Goal: Find specific page/section: Find specific page/section

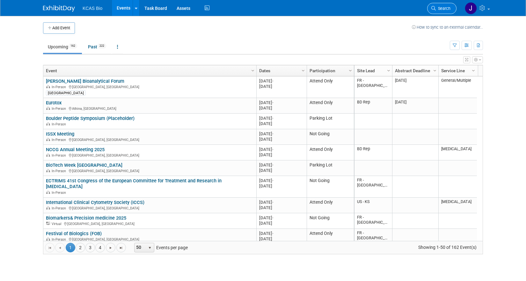
click at [441, 6] on span "Search" at bounding box center [443, 8] width 15 height 5
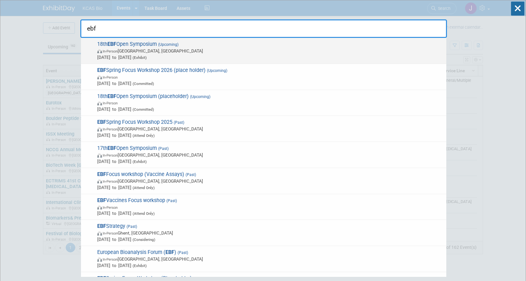
type input "ebf"
click at [238, 50] on span "In-Person [GEOGRAPHIC_DATA], [GEOGRAPHIC_DATA]" at bounding box center [270, 51] width 346 height 6
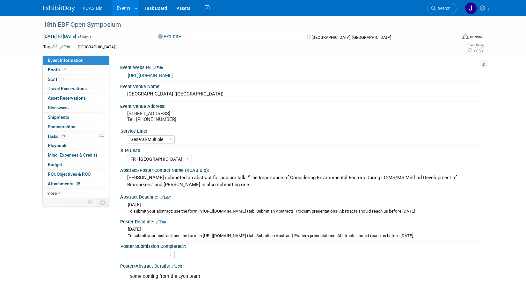
select select "General/Multiple"
select select "FR - [GEOGRAPHIC_DATA]"
click at [55, 79] on span "Staff 6" at bounding box center [56, 79] width 16 height 5
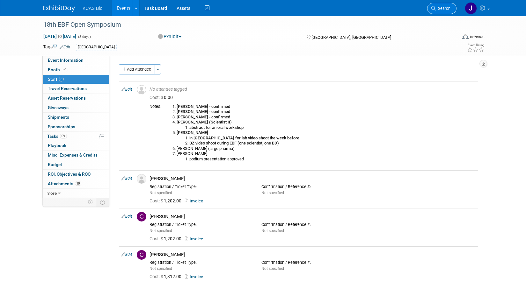
click at [441, 8] on span "Search" at bounding box center [443, 8] width 15 height 5
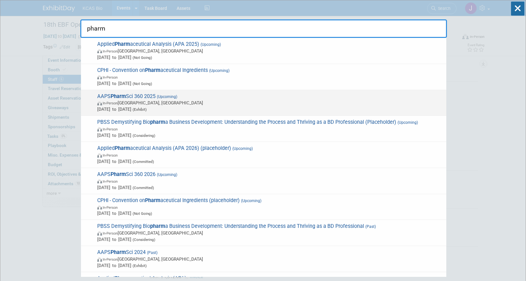
type input "pharm"
click at [256, 100] on span "In-Person San Antonio, TX" at bounding box center [270, 103] width 346 height 6
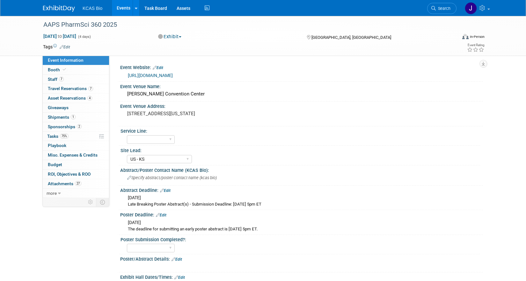
select select "US - KS"
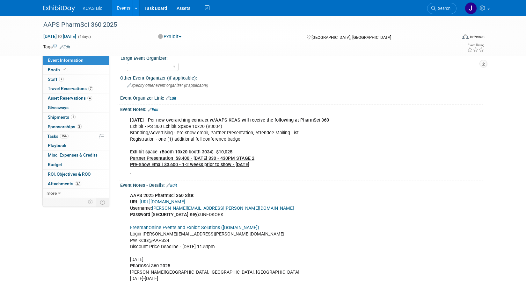
scroll to position [494, 0]
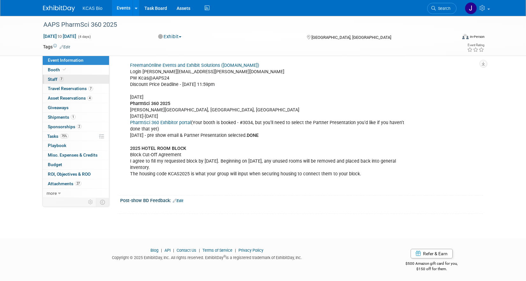
click at [70, 78] on link "7 Staff 7" at bounding box center [76, 79] width 66 height 9
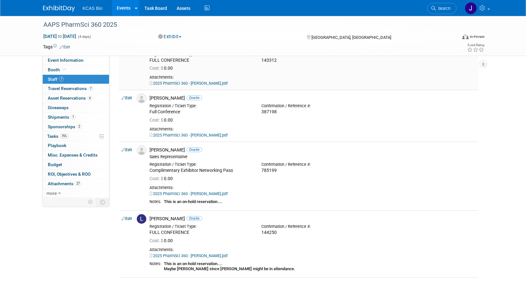
scroll to position [159, 0]
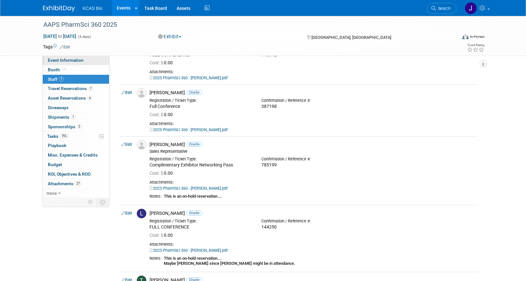
click at [58, 60] on span "Event Information" at bounding box center [66, 60] width 36 height 5
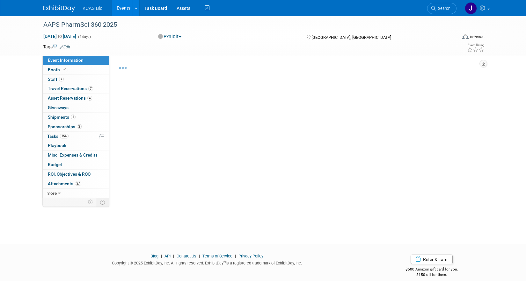
select select "US - KS"
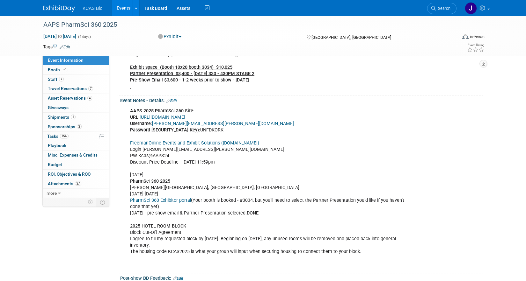
scroll to position [446, 0]
